Goal: Task Accomplishment & Management: Manage account settings

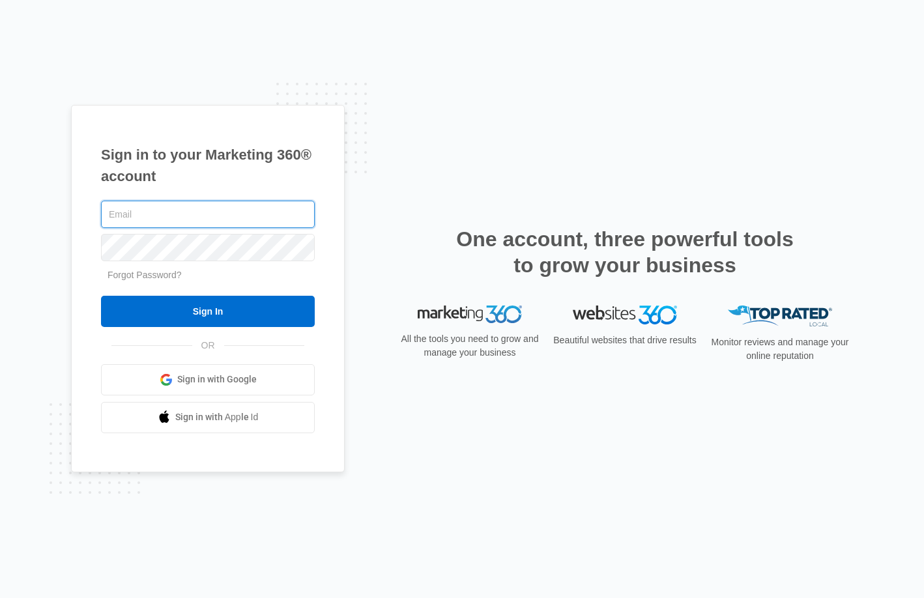
click at [243, 211] on input "text" at bounding box center [208, 214] width 214 height 27
type input "[PERSON_NAME][EMAIL_ADDRESS][PERSON_NAME][DOMAIN_NAME]"
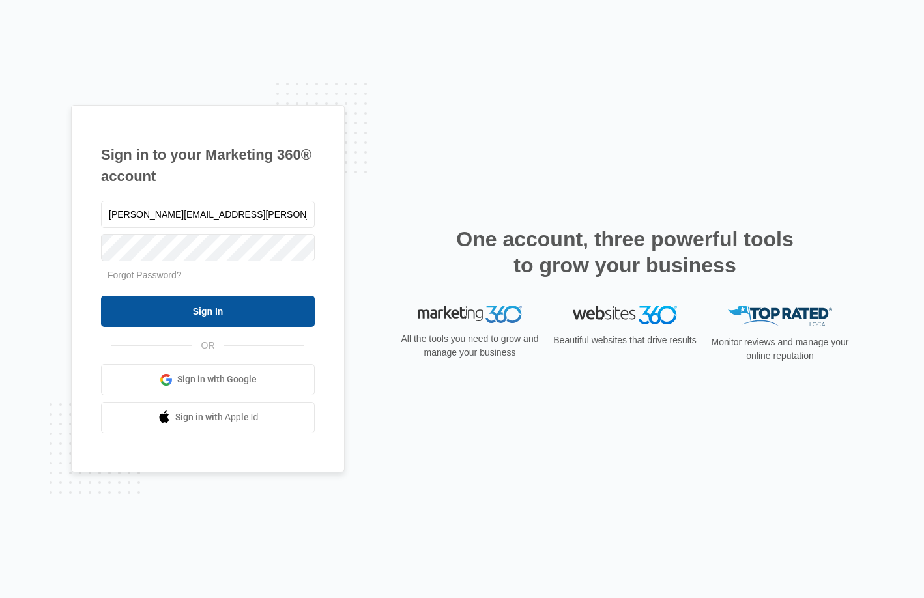
click at [265, 317] on input "Sign In" at bounding box center [208, 311] width 214 height 31
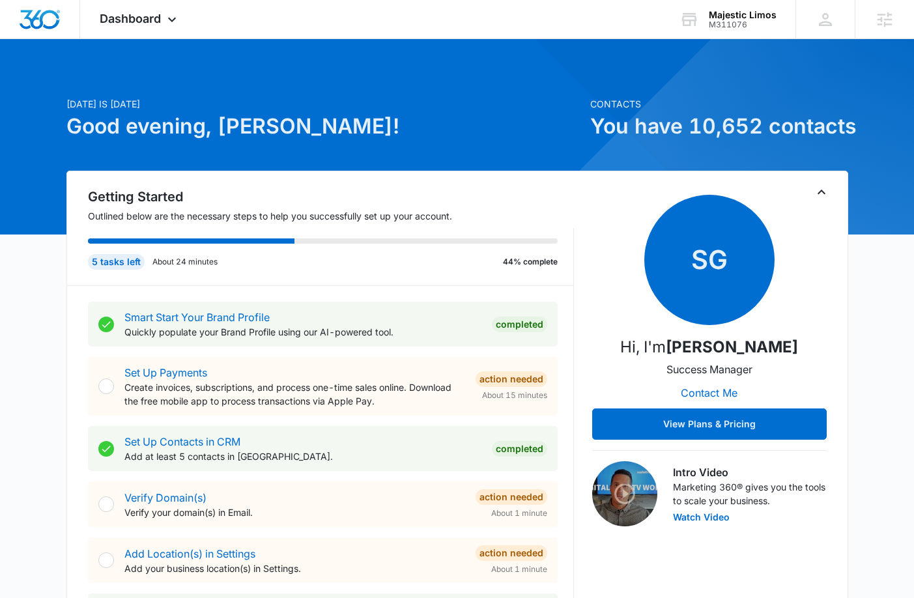
drag, startPoint x: 29, startPoint y: 74, endPoint x: 67, endPoint y: 70, distance: 38.6
